Goal: Task Accomplishment & Management: Use online tool/utility

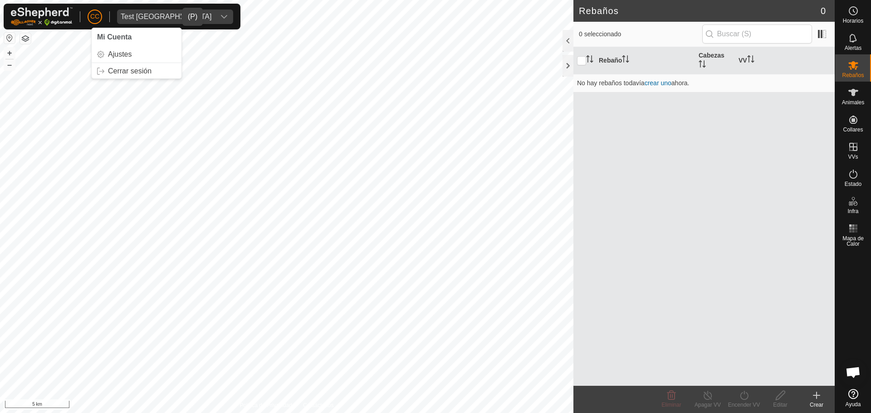
click at [161, 19] on span "Test [GEOGRAPHIC_DATA]" at bounding box center [166, 17] width 98 height 15
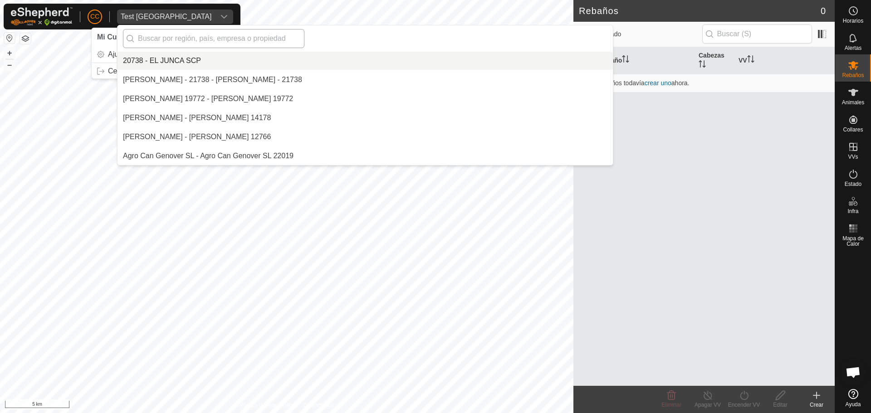
scroll to position [7351, 0]
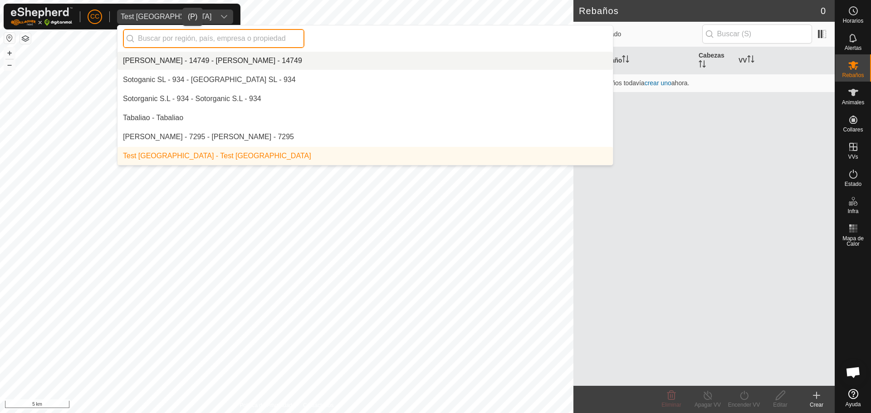
click at [206, 34] on input "text" at bounding box center [213, 38] width 181 height 19
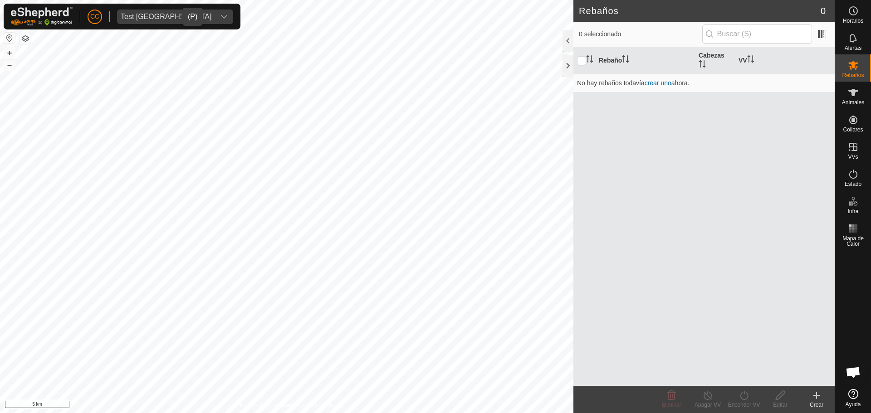
click at [125, 18] on div "Test [GEOGRAPHIC_DATA]" at bounding box center [166, 16] width 91 height 7
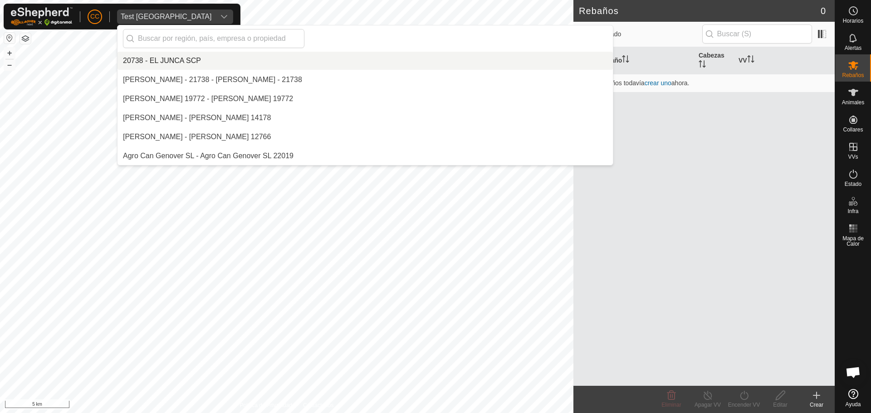
scroll to position [7351, 0]
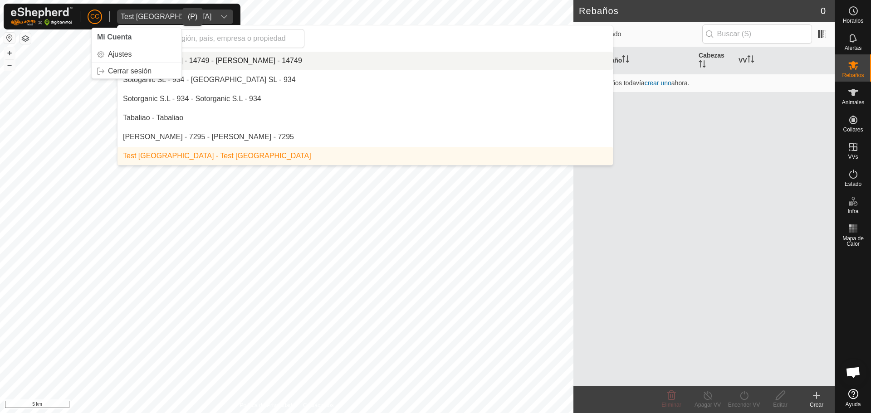
click at [284, 62] on li "[PERSON_NAME] - 14749 - [PERSON_NAME] - 14749" at bounding box center [364, 61] width 495 height 18
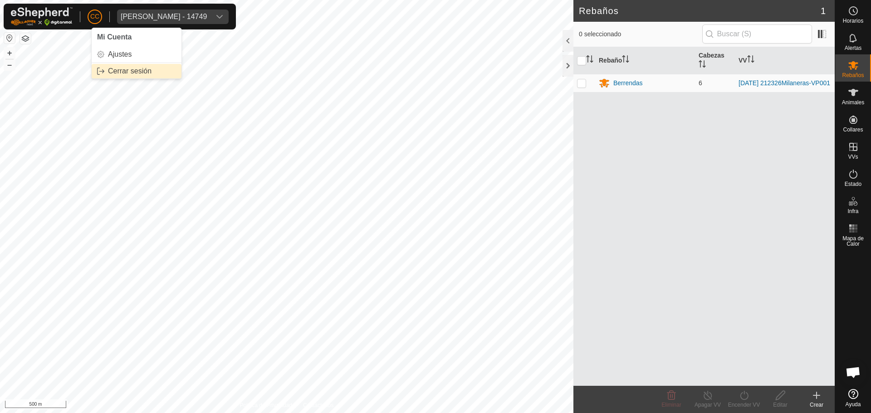
click at [141, 69] on link "Cerrar sesión" at bounding box center [137, 71] width 90 height 15
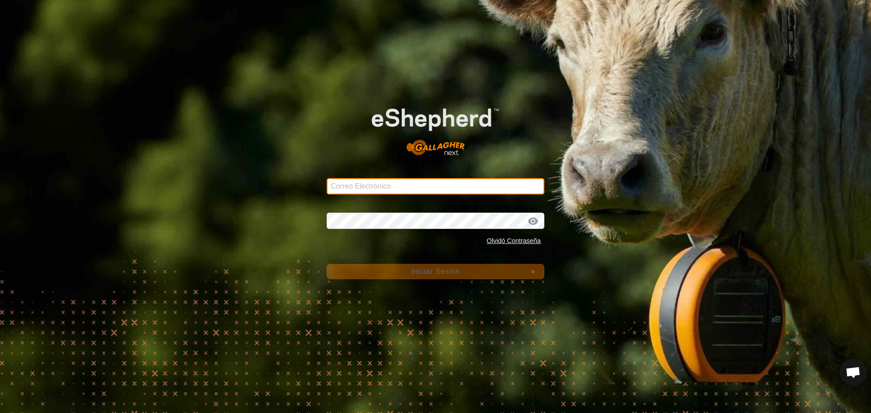
type input "[EMAIL_ADDRESS][DOMAIN_NAME]"
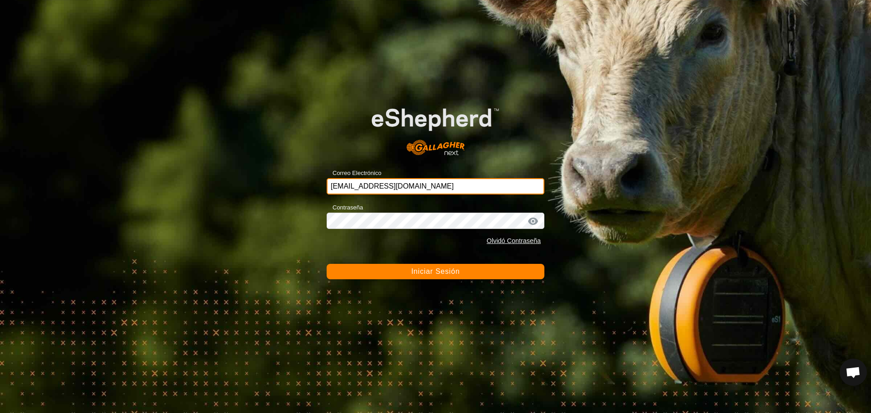
click at [441, 193] on input "[EMAIL_ADDRESS][DOMAIN_NAME]" at bounding box center [435, 186] width 218 height 16
drag, startPoint x: 399, startPoint y: 86, endPoint x: 378, endPoint y: 87, distance: 21.4
click at [399, 86] on div "Correo Electrónico [EMAIL_ADDRESS][DOMAIN_NAME] Contraseña Olvidó Contraseña In…" at bounding box center [435, 206] width 871 height 413
click at [524, 274] on button "Iniciar Sesión" at bounding box center [435, 271] width 218 height 15
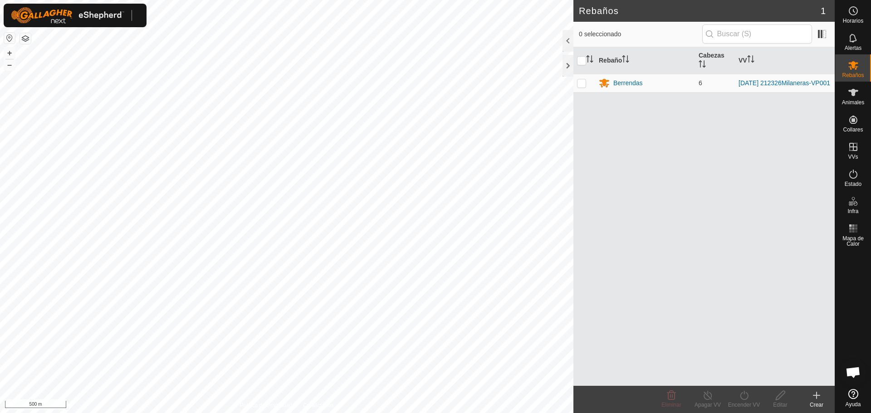
drag, startPoint x: 408, startPoint y: 134, endPoint x: 638, endPoint y: 219, distance: 244.8
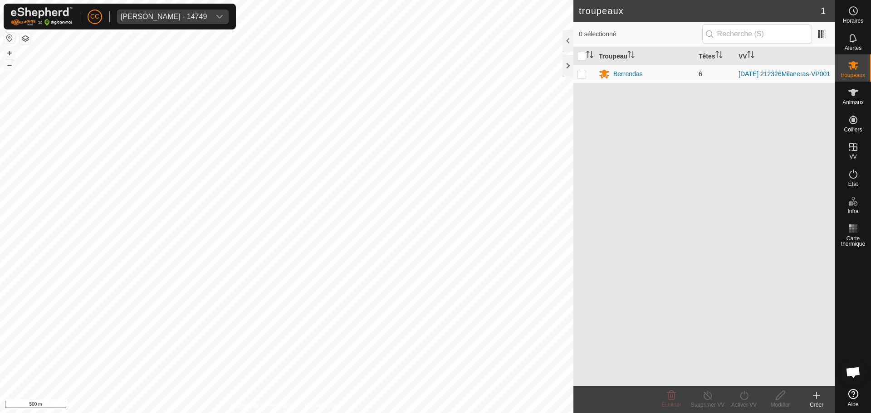
click at [630, 68] on td "Berrendas" at bounding box center [645, 74] width 100 height 18
click at [629, 68] on td "Berrendas" at bounding box center [645, 74] width 100 height 18
click at [627, 73] on font "Berrendas" at bounding box center [627, 73] width 29 height 7
